Goal: Find specific page/section: Find specific page/section

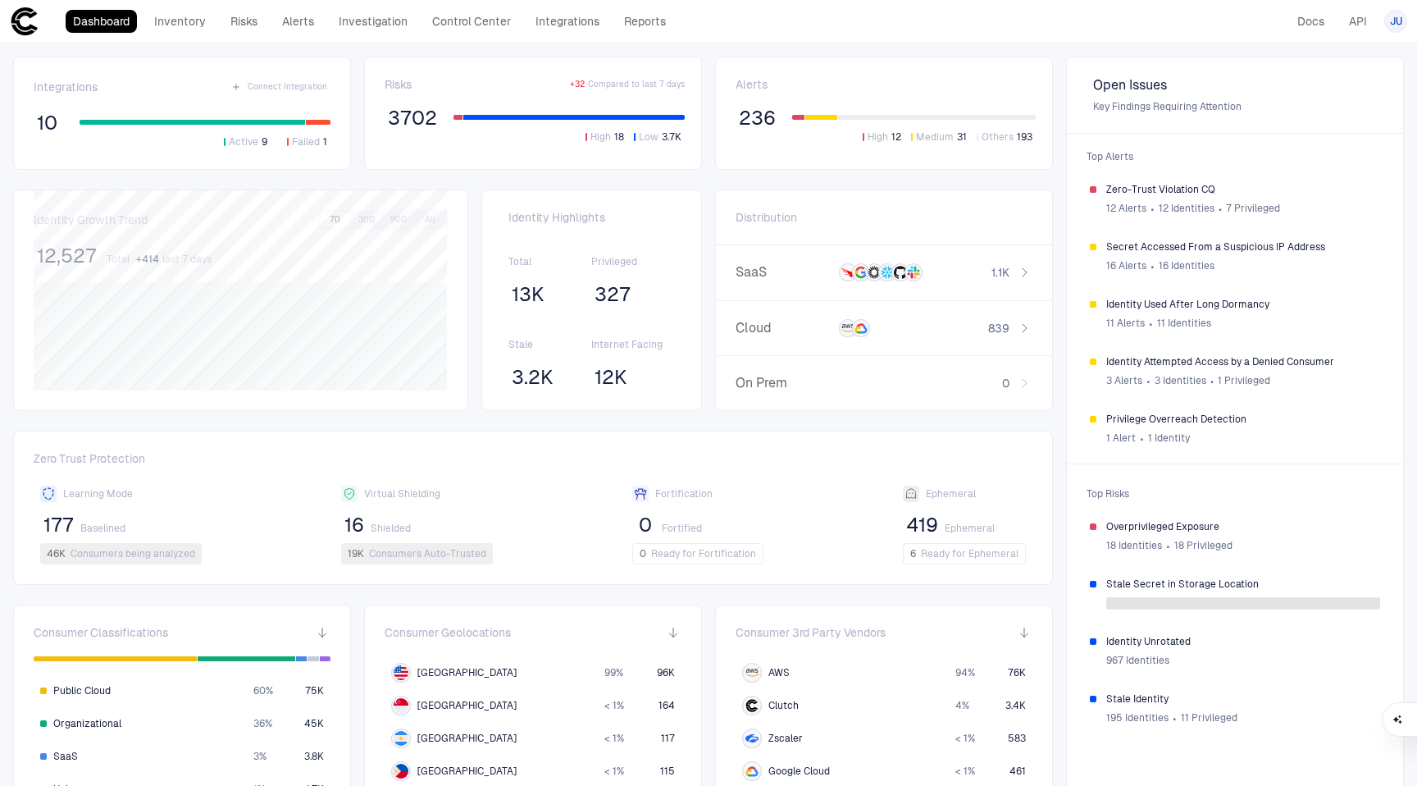
click at [566, 36] on header "Dashboard Inventory Risks Alerts Investigation Control Center Integrations Repo…" at bounding box center [708, 21] width 1417 height 43
click at [543, 33] on div "Dashboard Inventory Risks Alerts Investigation Control Center Integrations Repo…" at bounding box center [342, 22] width 664 height 30
click at [560, 23] on link "Integrations" at bounding box center [567, 21] width 79 height 23
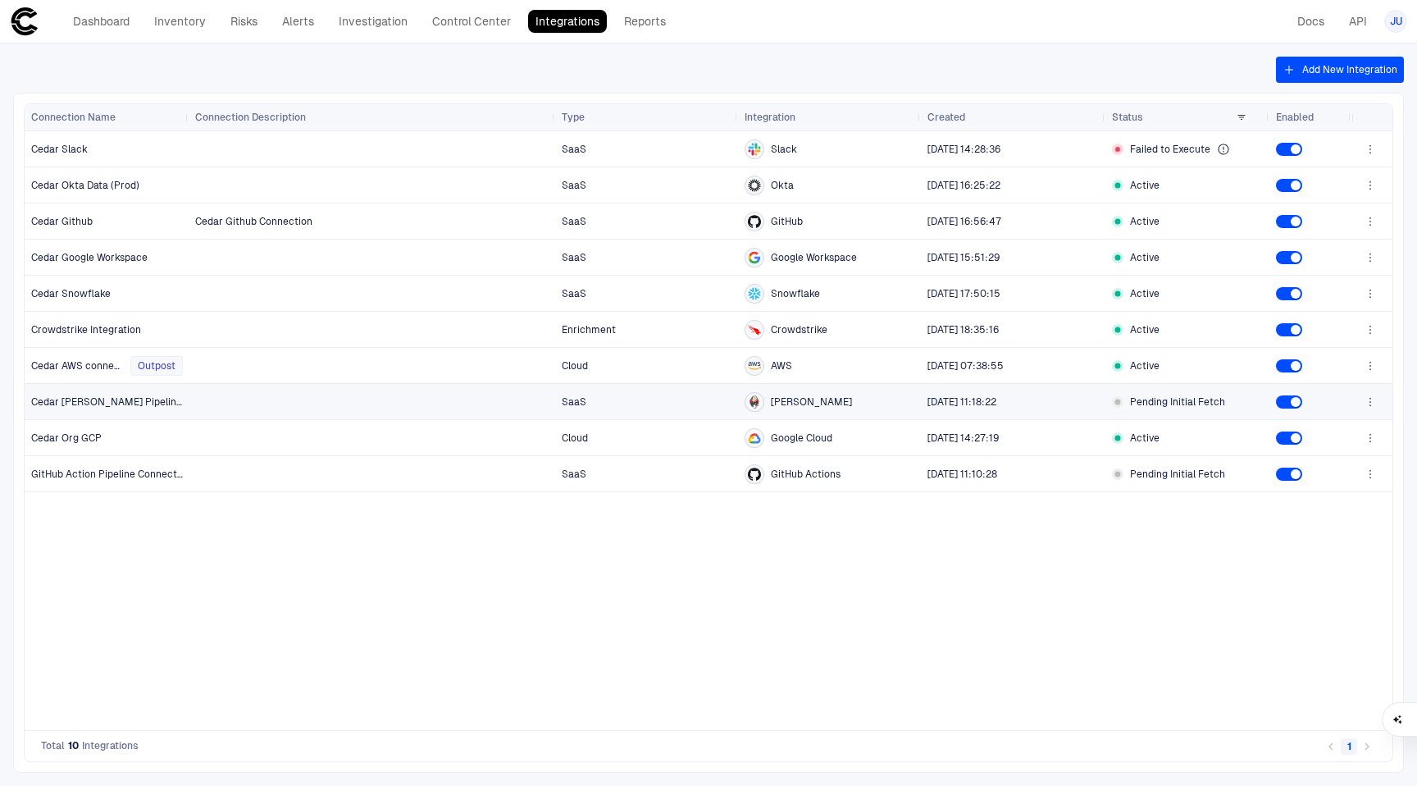
click at [1105, 398] on div "[DATE] 11:18:22" at bounding box center [1013, 401] width 185 height 35
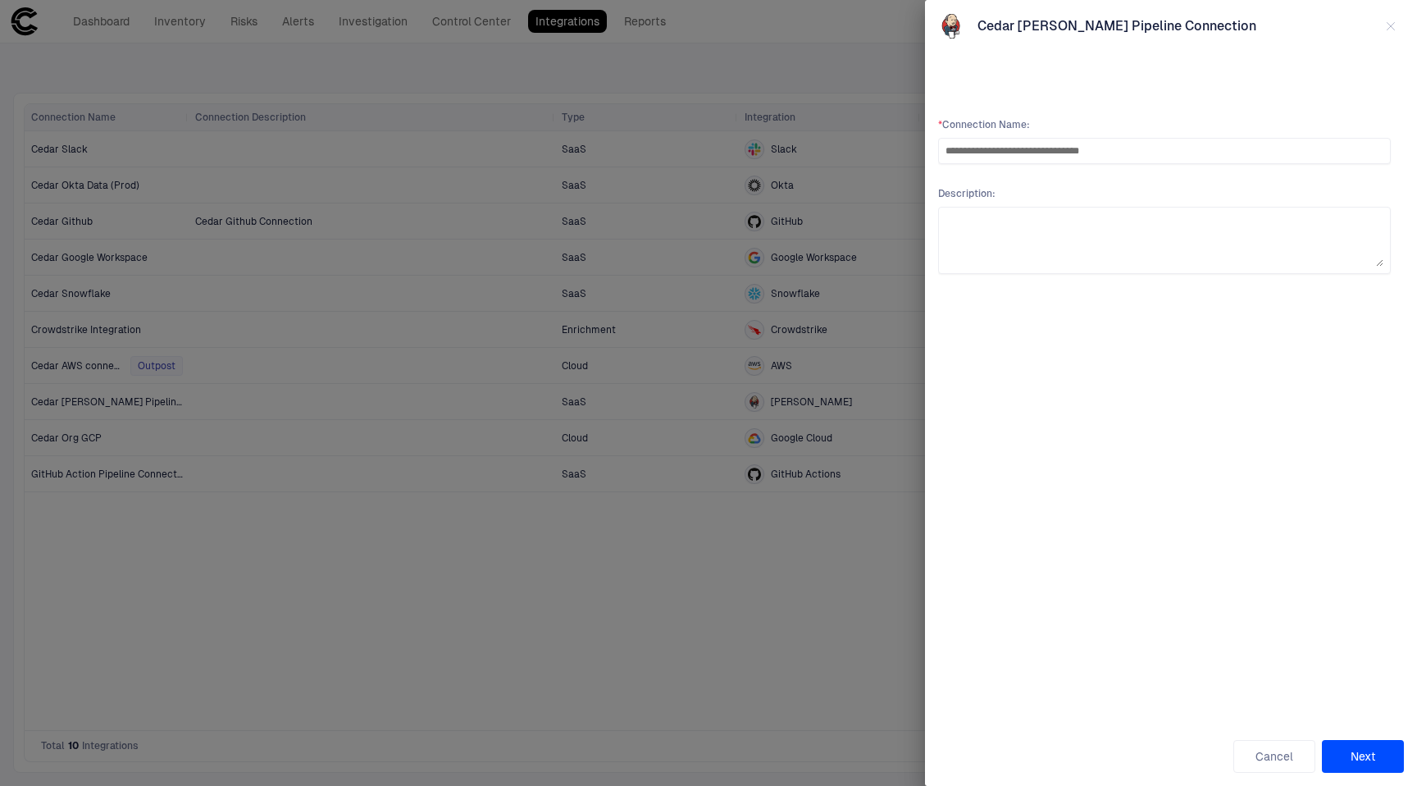
click at [1384, 36] on button "button" at bounding box center [1391, 26] width 26 height 26
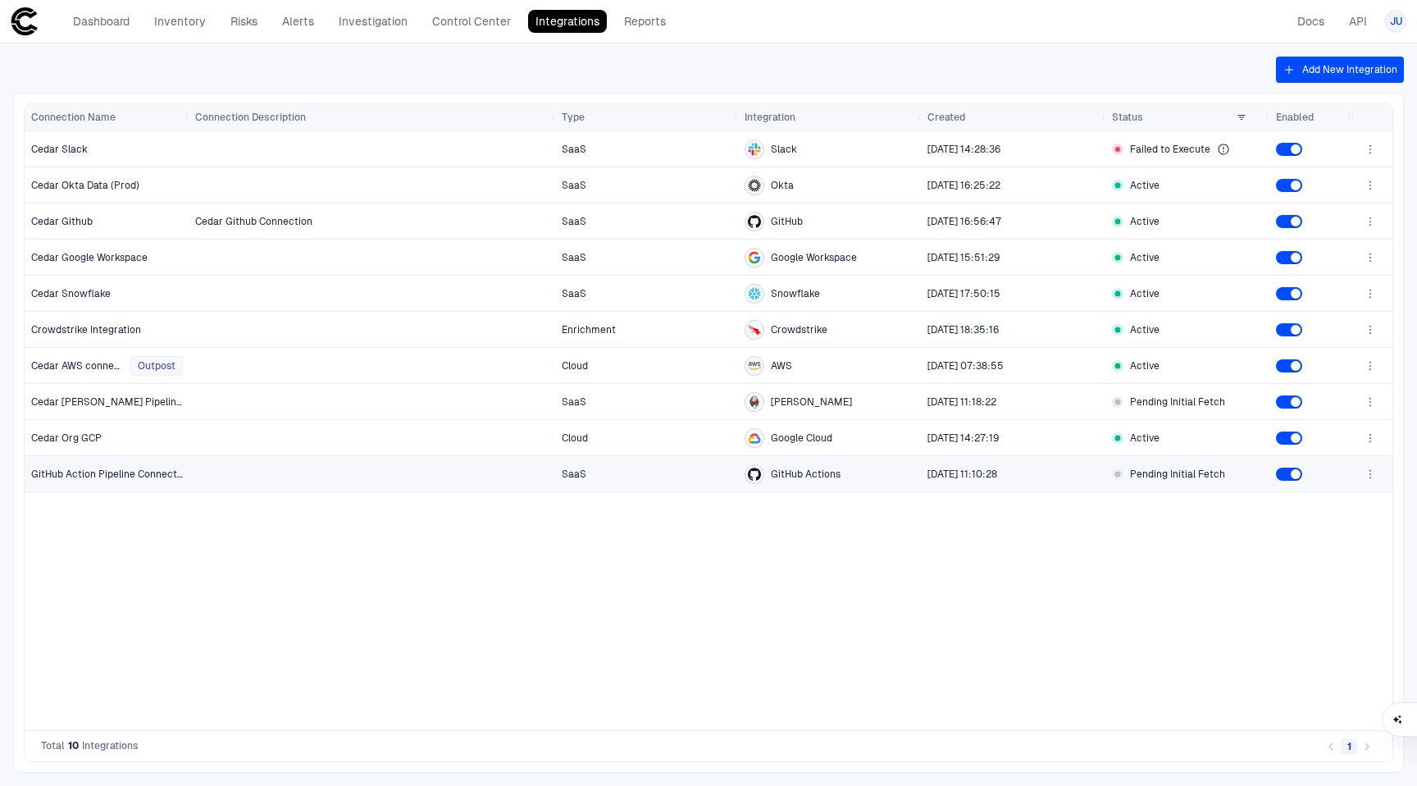
click at [1106, 471] on div "Pending Initial Fetch" at bounding box center [1188, 473] width 164 height 35
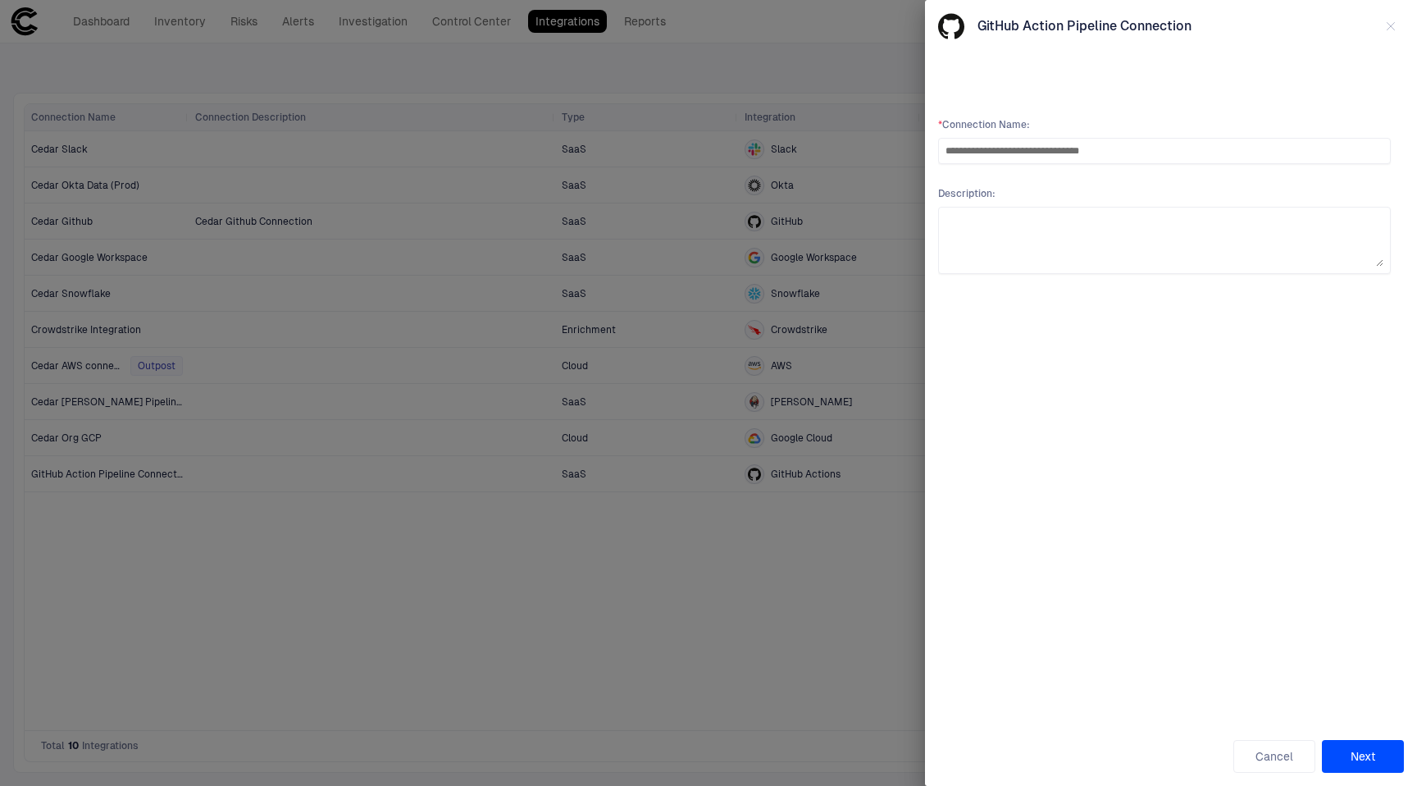
click at [851, 627] on div at bounding box center [708, 393] width 1417 height 786
